Goal: Task Accomplishment & Management: Manage account settings

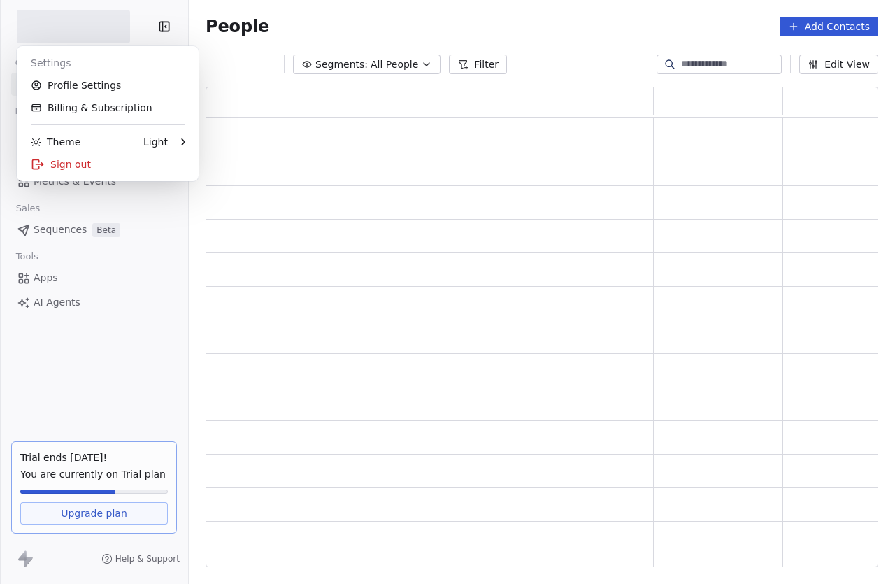
click at [114, 30] on html "Contacts People Marketing Workflows Campaigns Metrics & Events Sales Sequences …" at bounding box center [447, 292] width 895 height 584
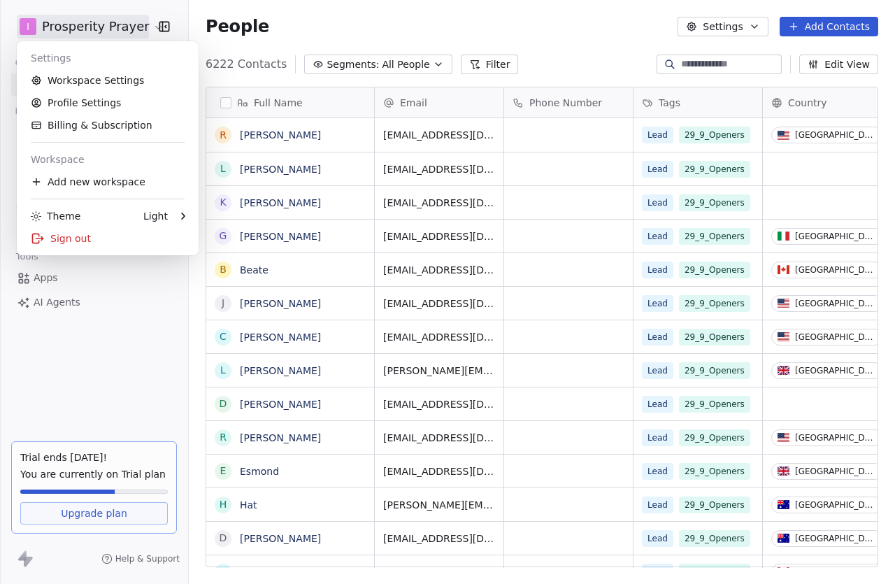
scroll to position [513, 707]
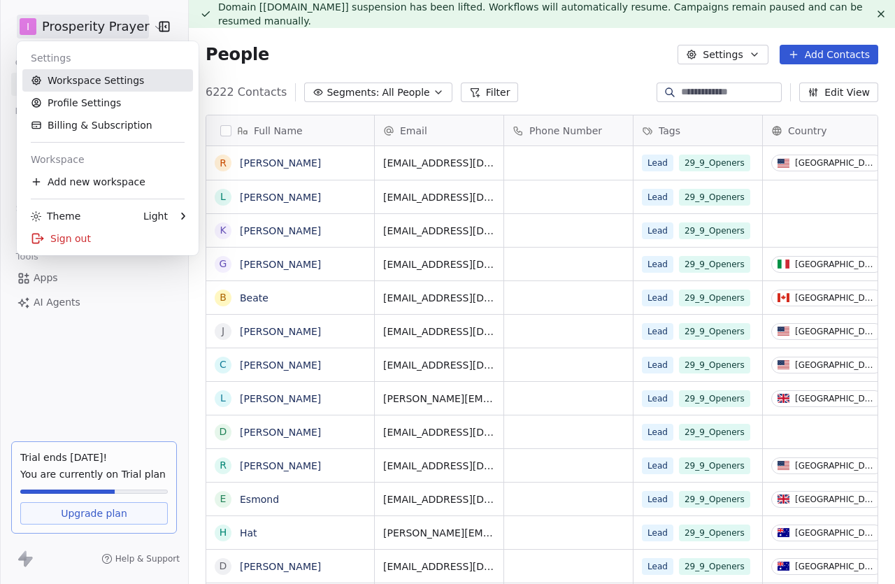
click at [112, 84] on link "Workspace Settings" at bounding box center [107, 80] width 171 height 22
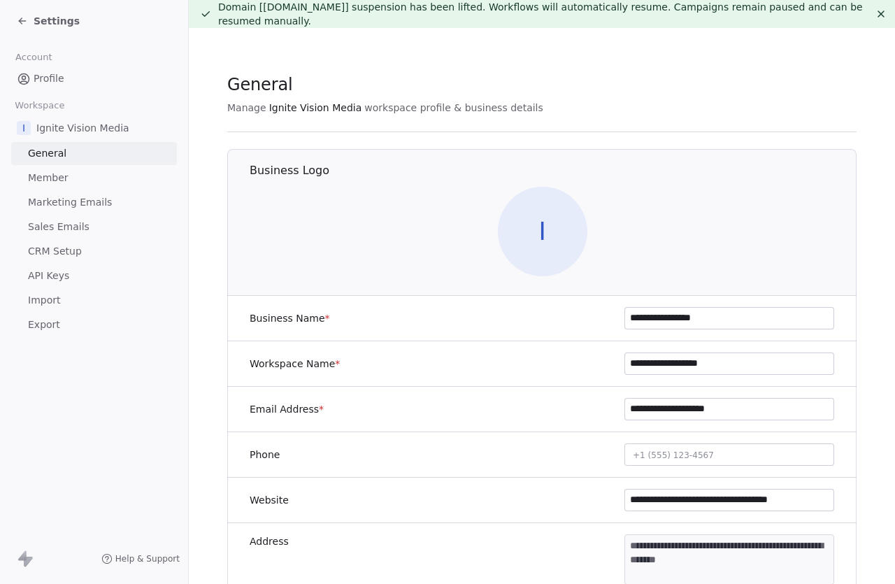
click at [885, 18] on icon at bounding box center [881, 13] width 11 height 11
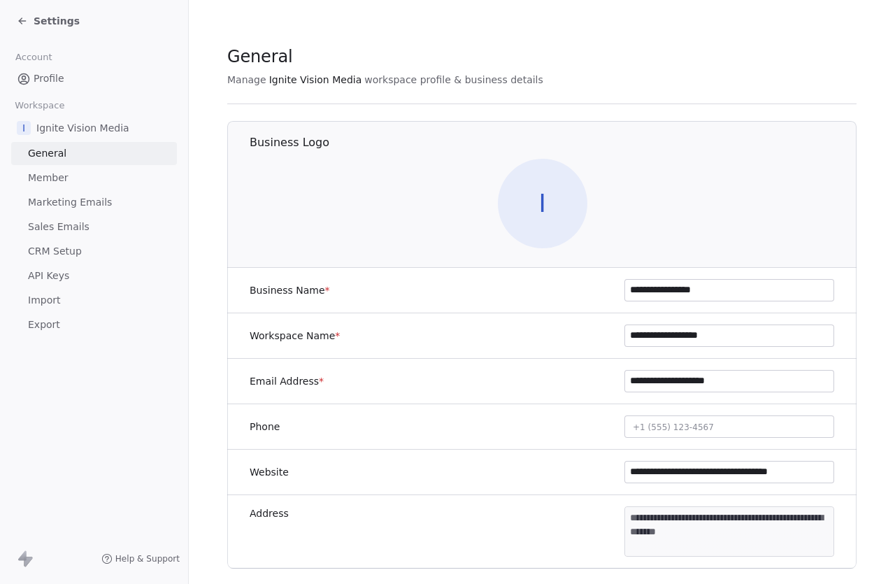
click at [85, 204] on span "Marketing Emails" at bounding box center [70, 202] width 84 height 15
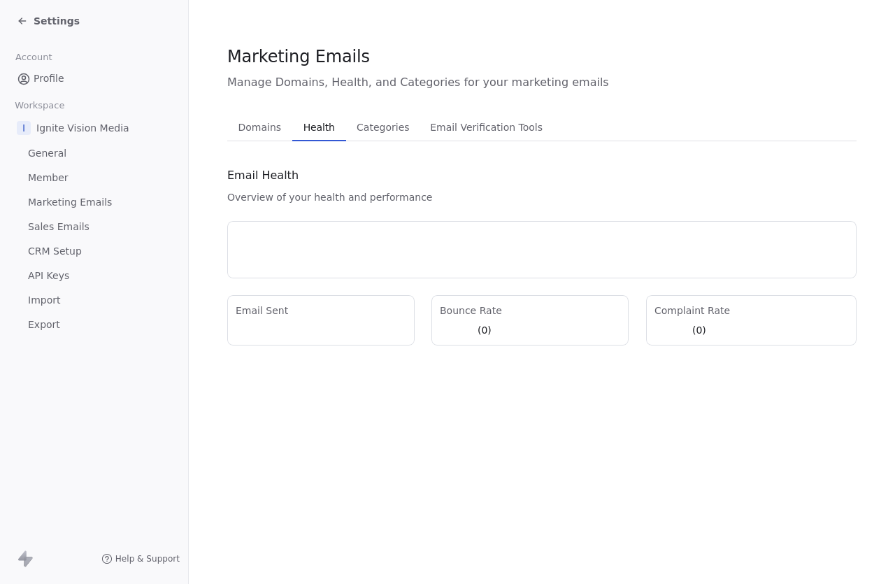
click at [320, 123] on span "Health" at bounding box center [319, 128] width 43 height 20
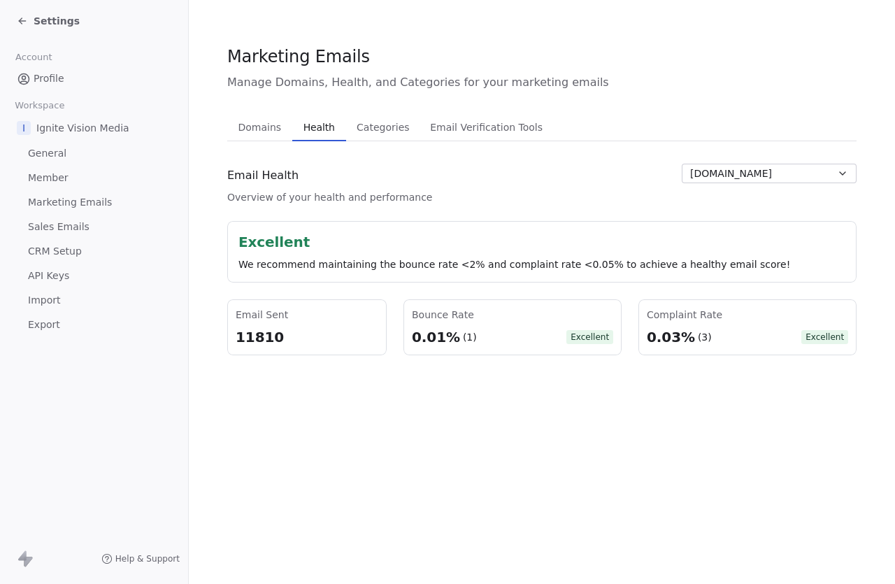
click at [91, 227] on link "Sales Emails" at bounding box center [94, 226] width 166 height 23
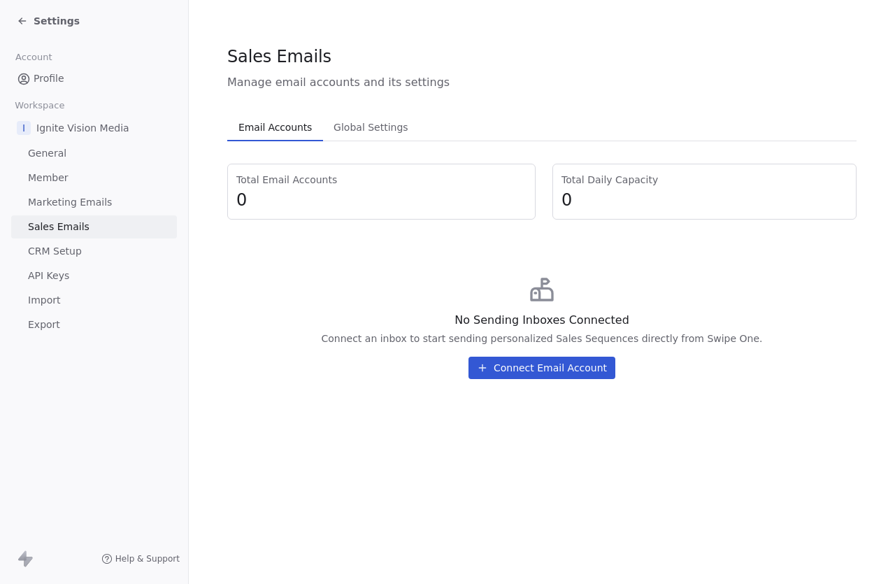
click at [87, 199] on span "Marketing Emails" at bounding box center [70, 202] width 84 height 15
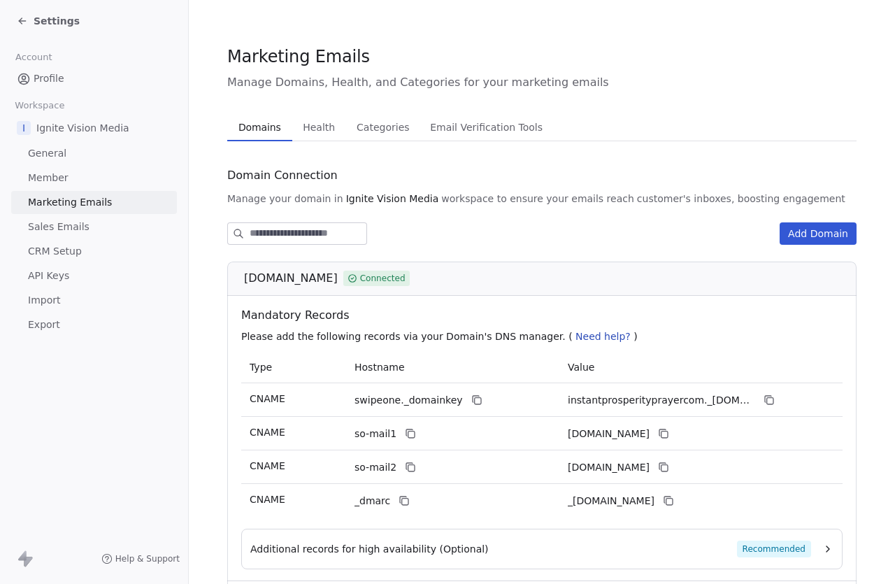
scroll to position [12, 0]
click at [326, 118] on span "Health" at bounding box center [318, 128] width 43 height 20
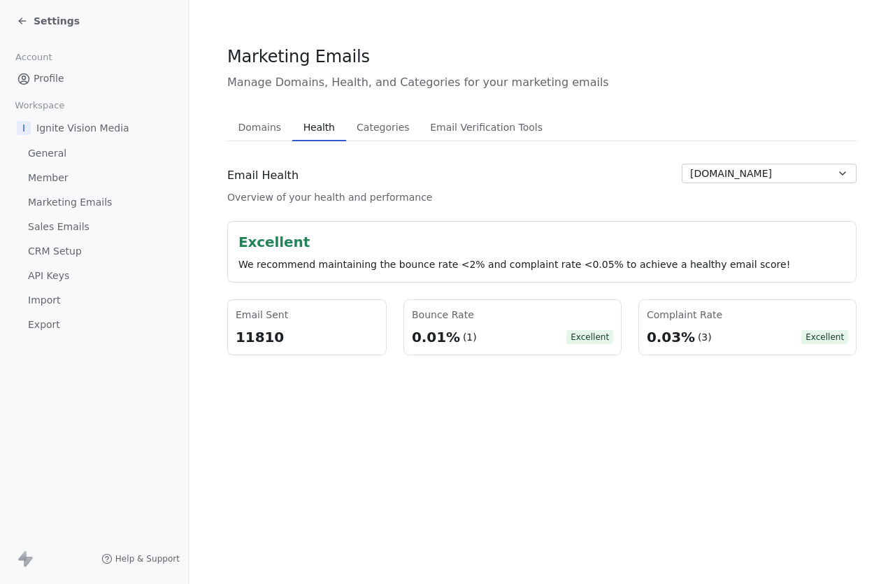
click at [700, 336] on div "(3)" at bounding box center [705, 337] width 14 height 14
click at [727, 348] on div "Complaint Rate 0.03% (3) Excellent" at bounding box center [748, 327] width 218 height 56
click at [815, 342] on span "Excellent" at bounding box center [825, 337] width 47 height 14
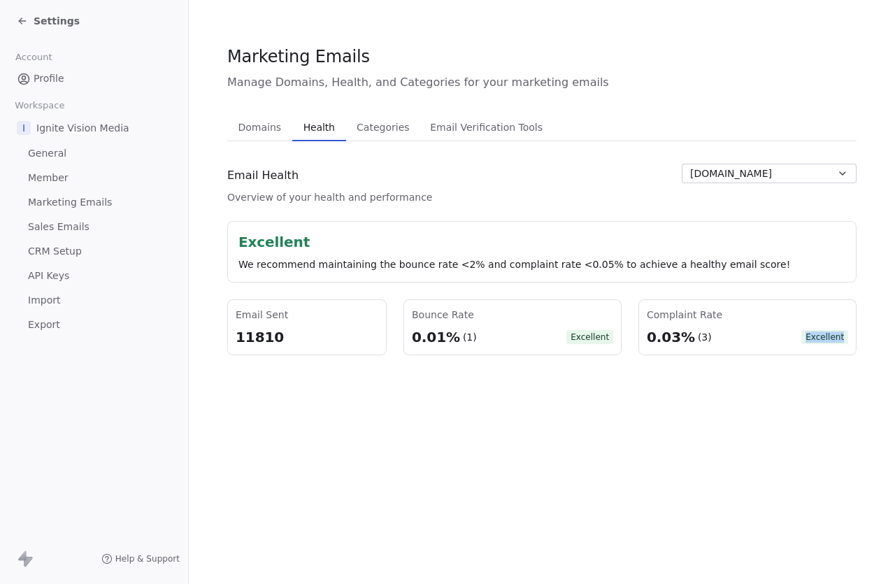
click at [760, 351] on div "Complaint Rate 0.03% (3) Excellent" at bounding box center [748, 327] width 218 height 56
click at [772, 174] on span "[DOMAIN_NAME]" at bounding box center [731, 173] width 82 height 15
click at [597, 169] on html "Settings Account Profile Workspace I Ignite Vision Media General Member Marketi…" at bounding box center [447, 292] width 895 height 584
click at [772, 180] on span "[DOMAIN_NAME]" at bounding box center [731, 173] width 82 height 15
click at [564, 213] on html "Settings Account Profile Workspace I Ignite Vision Media General Member Marketi…" at bounding box center [447, 292] width 895 height 584
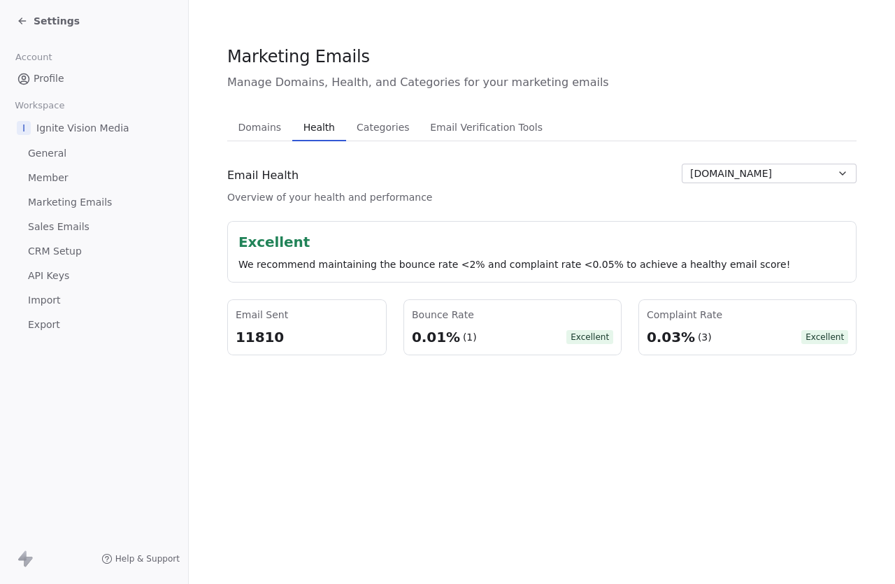
click at [22, 21] on icon at bounding box center [22, 21] width 6 height 0
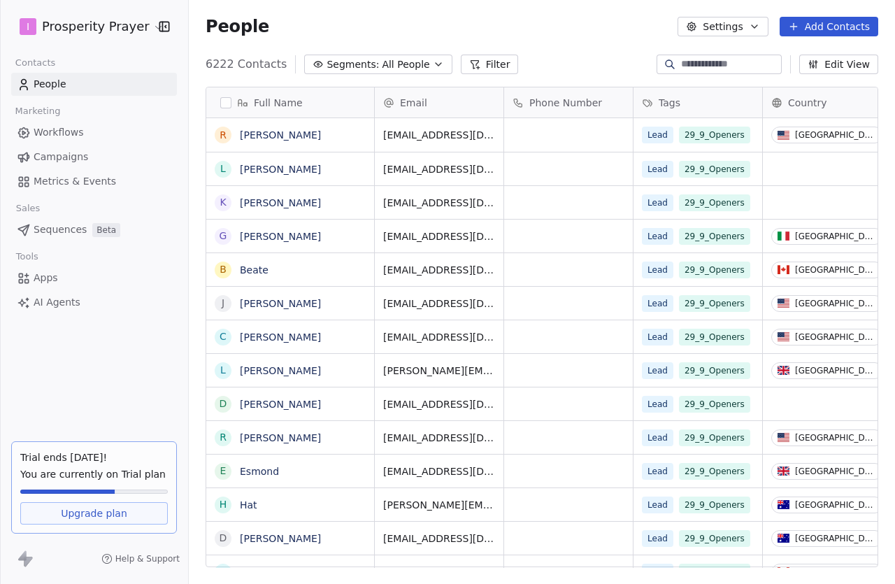
scroll to position [513, 707]
click at [87, 154] on link "Campaigns" at bounding box center [94, 156] width 166 height 23
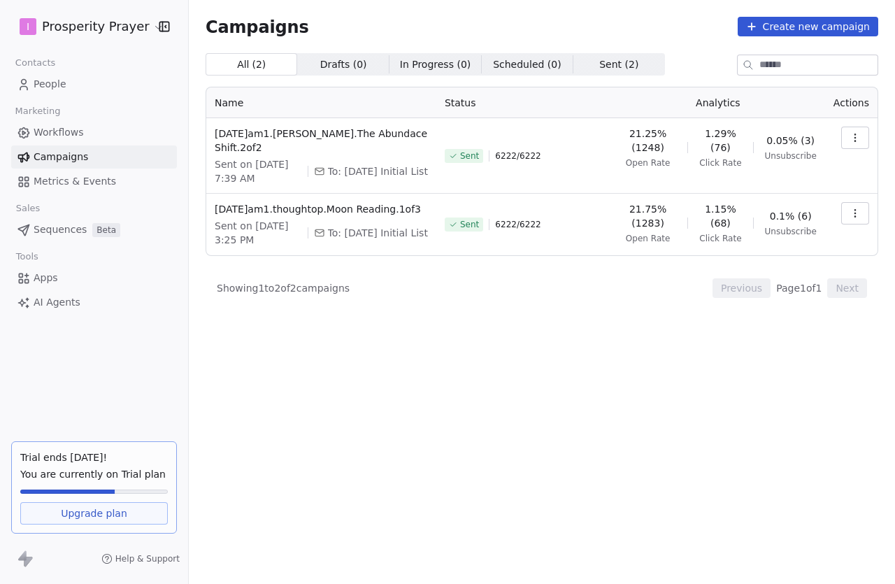
click at [854, 140] on icon "button" at bounding box center [855, 137] width 11 height 11
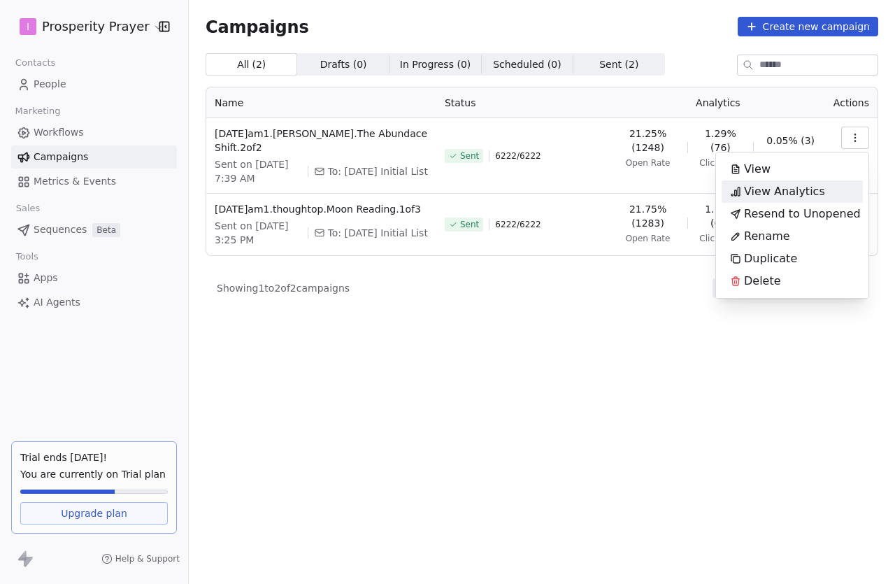
click at [806, 192] on span "View Analytics" at bounding box center [784, 191] width 81 height 17
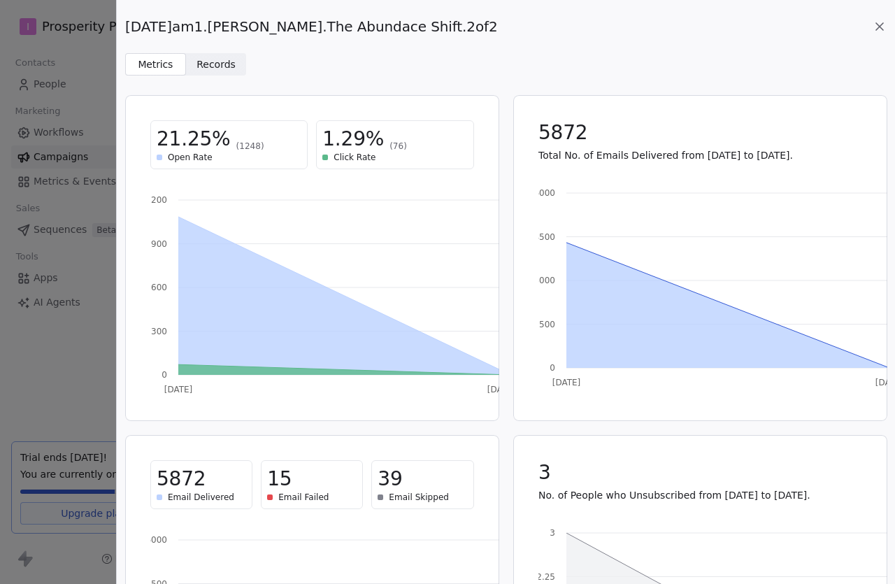
click at [101, 108] on div "[DATE]am1.[PERSON_NAME].The Abundace Shift.2of2 Metrics Metrics Records Records…" at bounding box center [447, 292] width 895 height 584
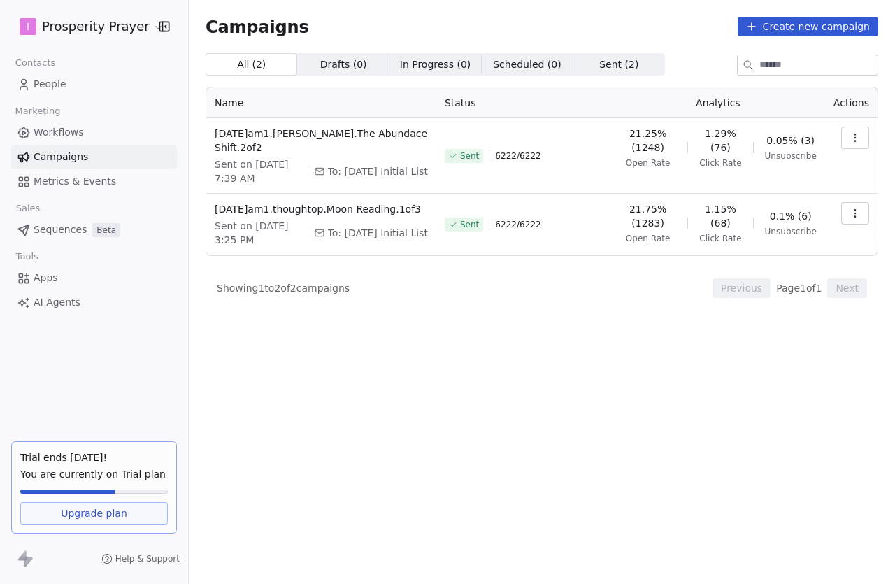
click at [101, 135] on link "Workflows" at bounding box center [94, 132] width 166 height 23
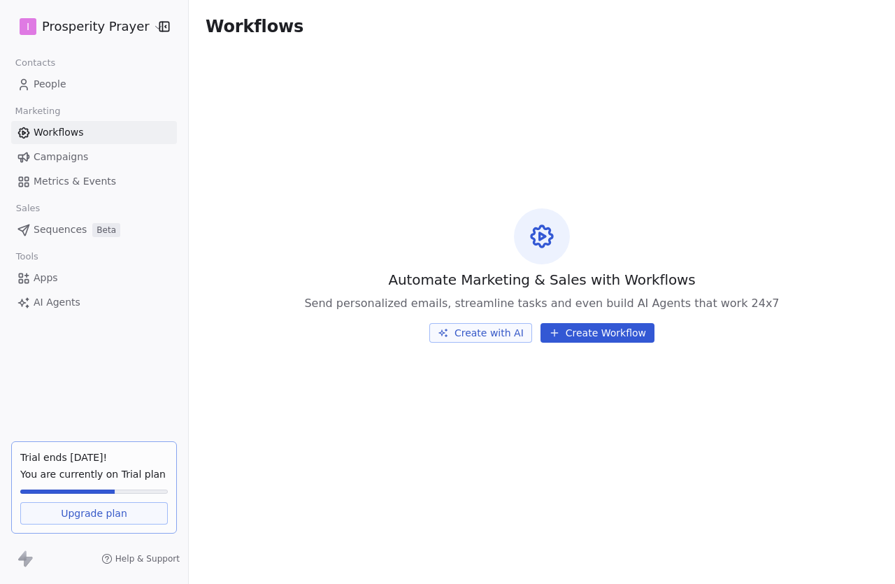
click at [57, 151] on span "Campaigns" at bounding box center [61, 157] width 55 height 15
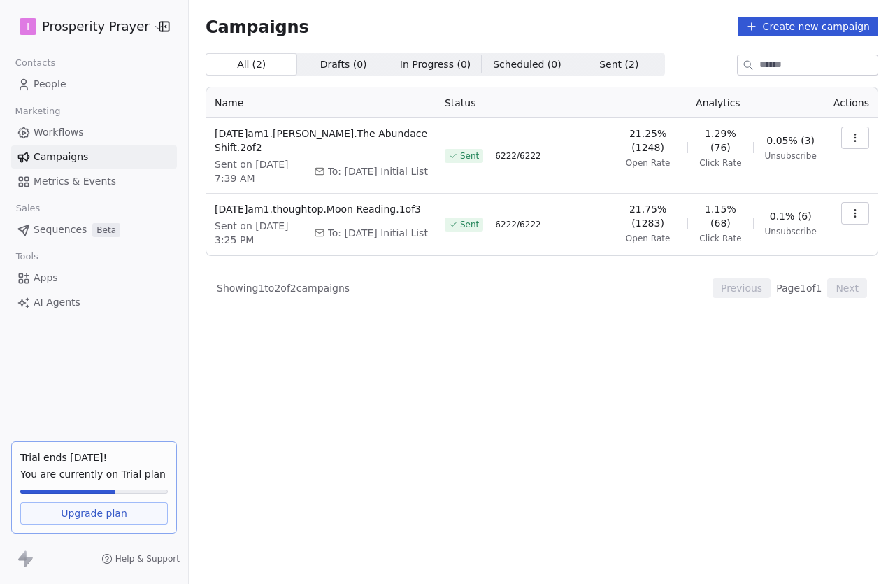
click at [83, 37] on html "I Prosperity Prayer Contacts People Marketing Workflows Campaigns Metrics & Eve…" at bounding box center [447, 292] width 895 height 584
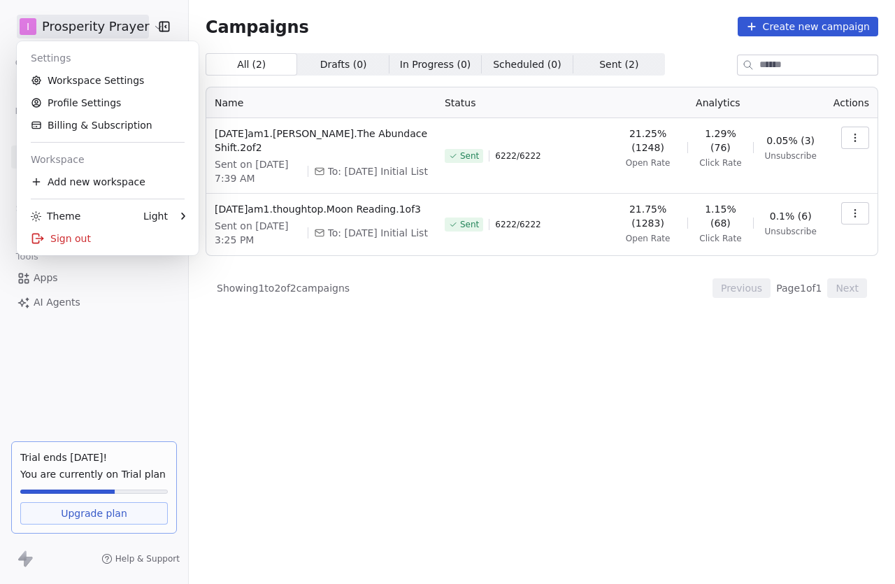
click at [387, 364] on html "I Prosperity Prayer Contacts People Marketing Workflows Campaigns Metrics & Eve…" at bounding box center [447, 292] width 895 height 584
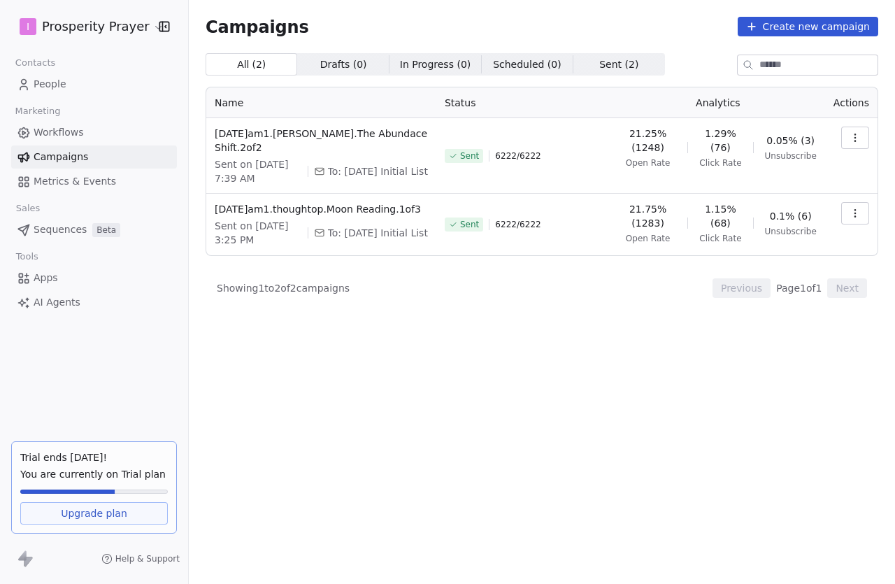
click at [118, 26] on html "I Prosperity Prayer Contacts People Marketing Workflows Campaigns Metrics & Eve…" at bounding box center [447, 292] width 895 height 584
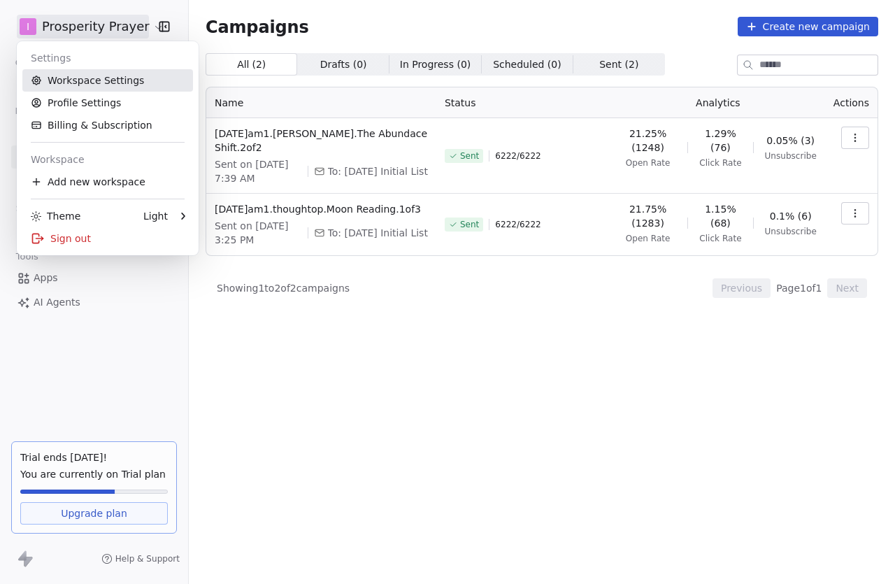
click at [121, 80] on link "Workspace Settings" at bounding box center [107, 80] width 171 height 22
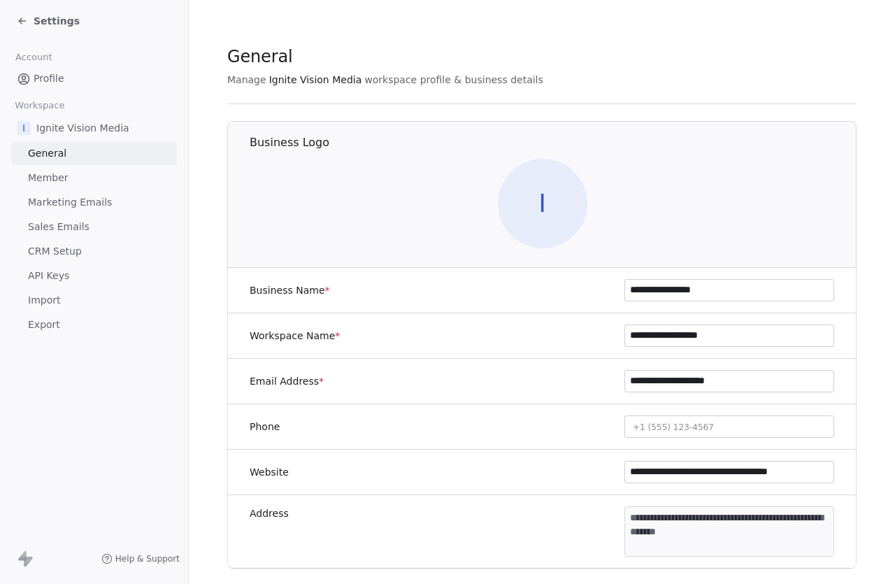
click at [75, 196] on span "Marketing Emails" at bounding box center [70, 202] width 84 height 15
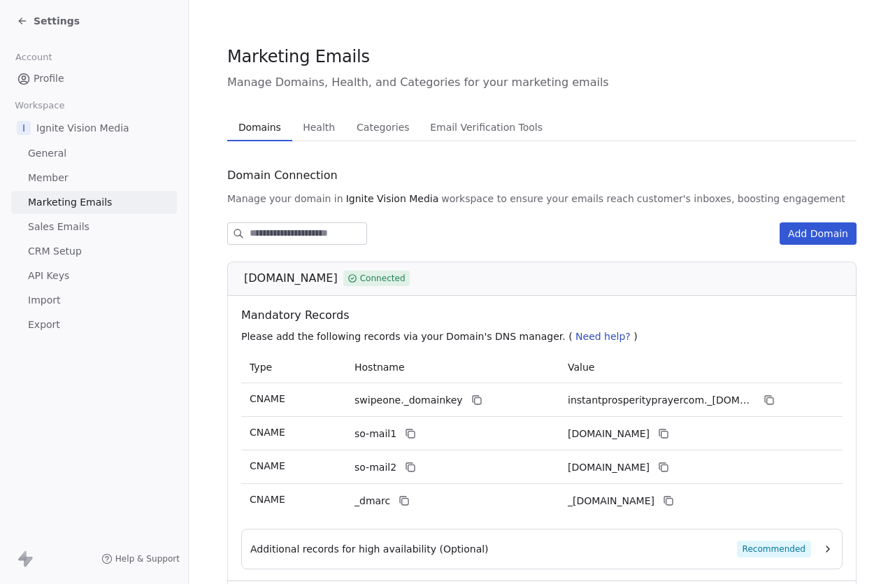
click at [308, 125] on span "Health" at bounding box center [318, 128] width 43 height 20
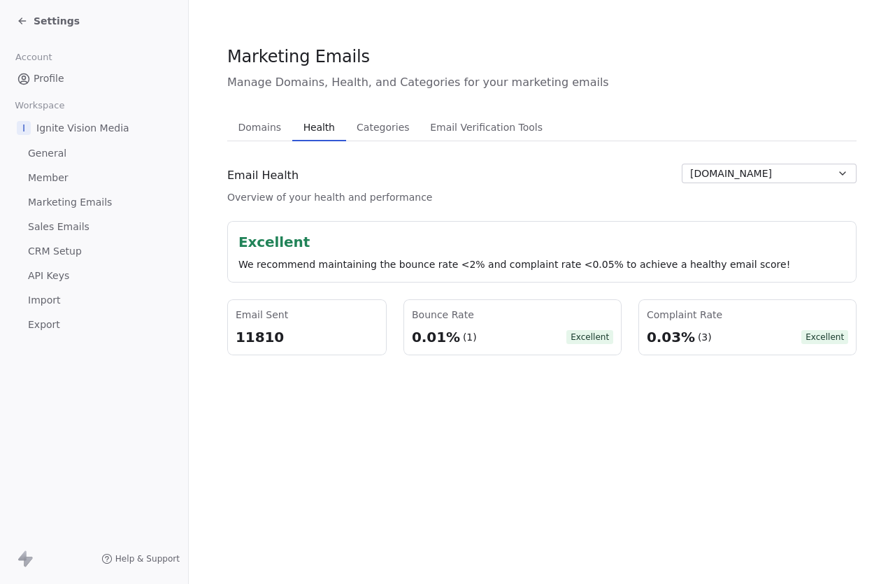
click at [262, 342] on div "11810" at bounding box center [307, 337] width 143 height 20
